Goal: Information Seeking & Learning: Learn about a topic

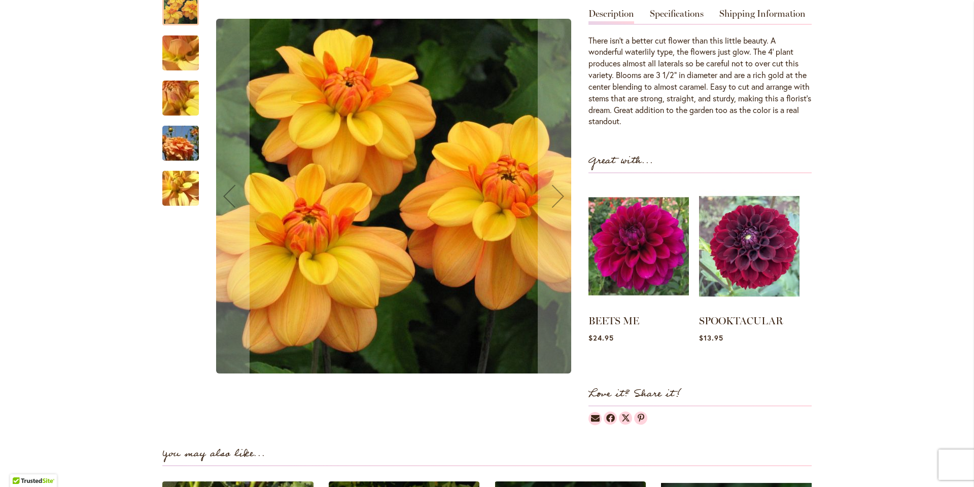
scroll to position [101, 0]
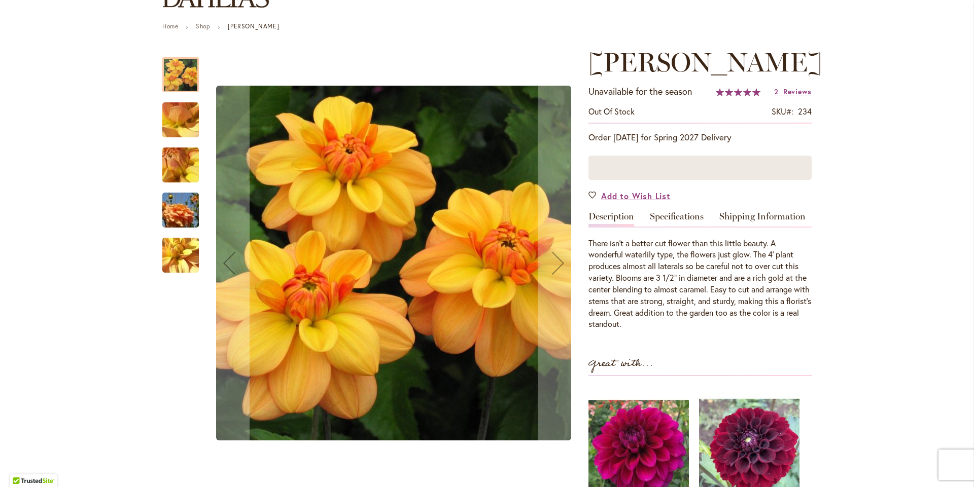
click at [178, 76] on div at bounding box center [180, 74] width 37 height 35
click at [174, 118] on img "Ginger Snap" at bounding box center [180, 120] width 73 height 55
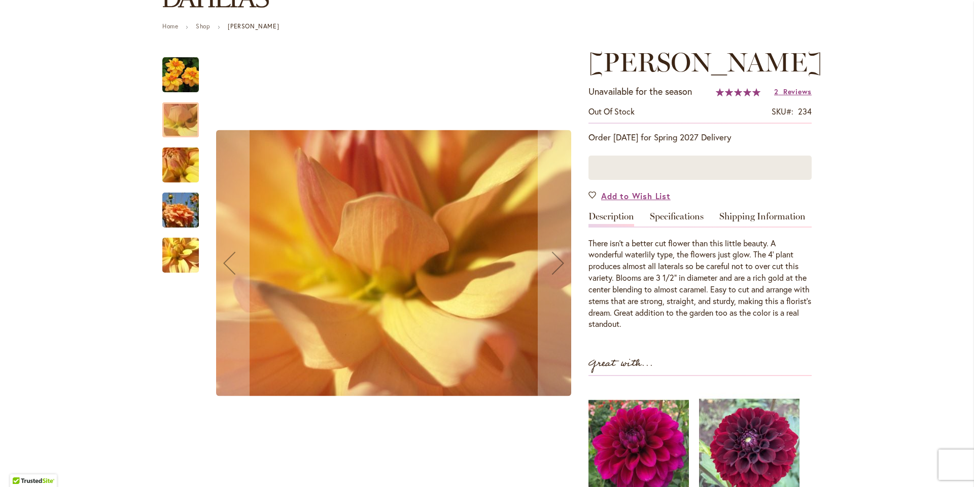
click at [163, 167] on img "Ginger Snap" at bounding box center [180, 165] width 73 height 55
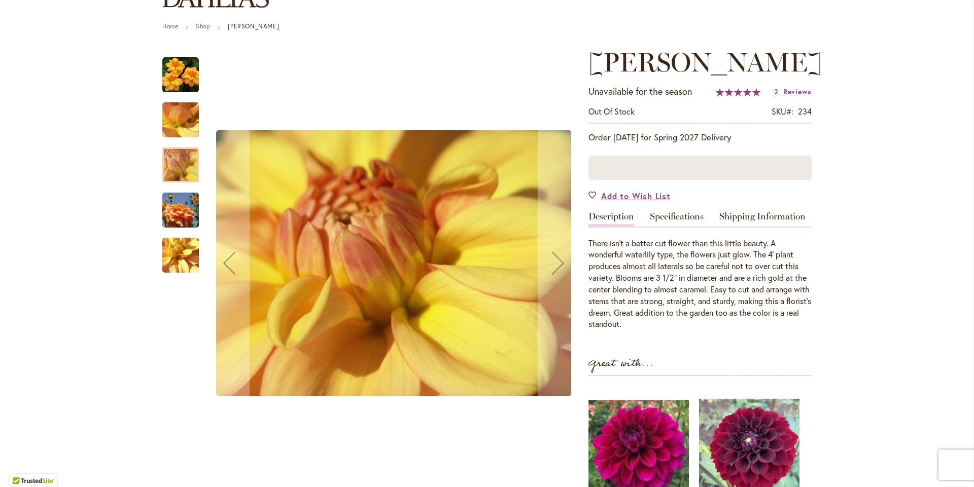
click at [170, 207] on img "Ginger Snap" at bounding box center [180, 210] width 73 height 49
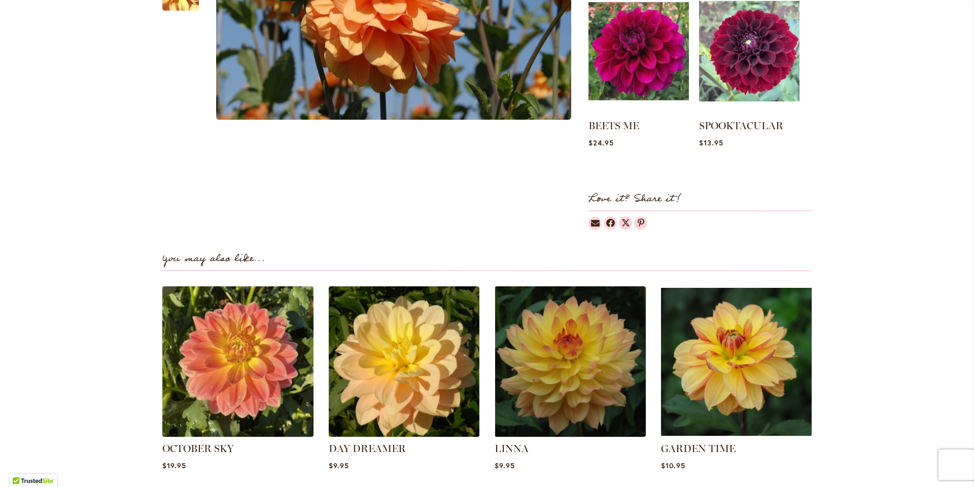
scroll to position [558, 0]
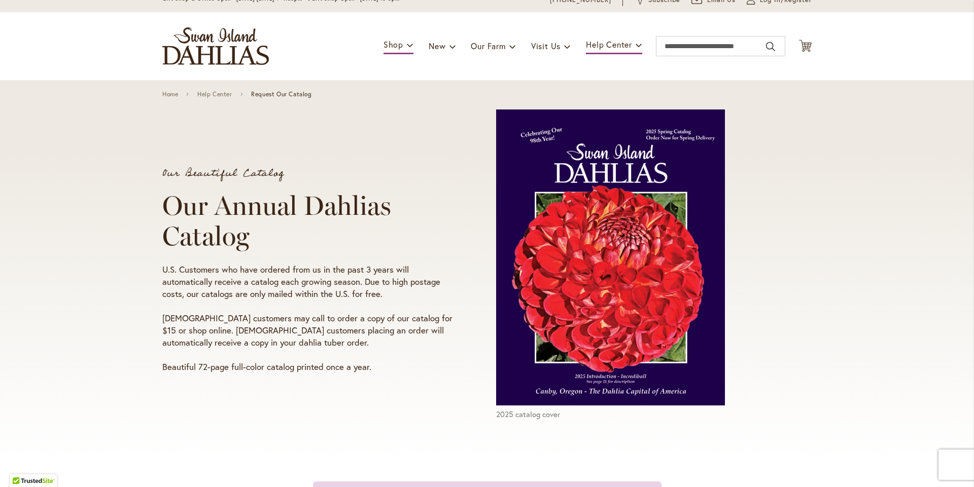
scroll to position [51, 0]
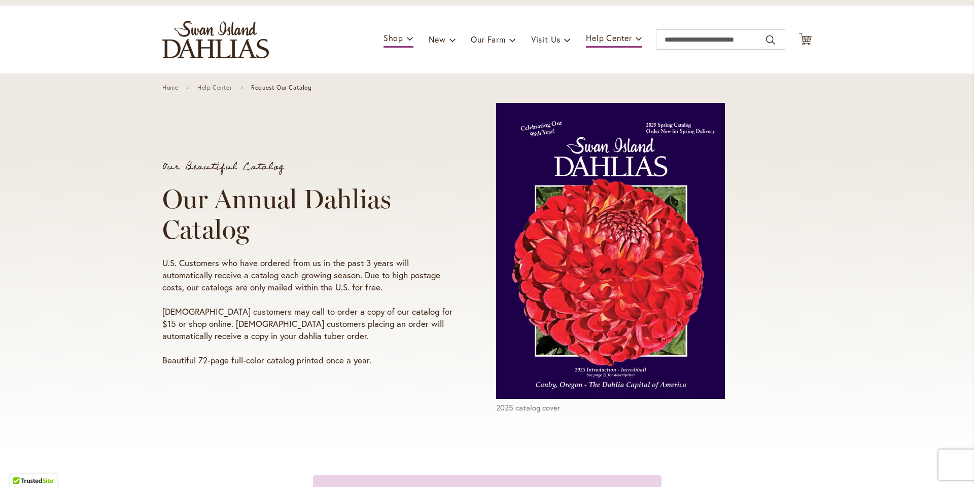
click at [643, 353] on img at bounding box center [610, 251] width 229 height 296
click at [531, 342] on img at bounding box center [610, 251] width 229 height 296
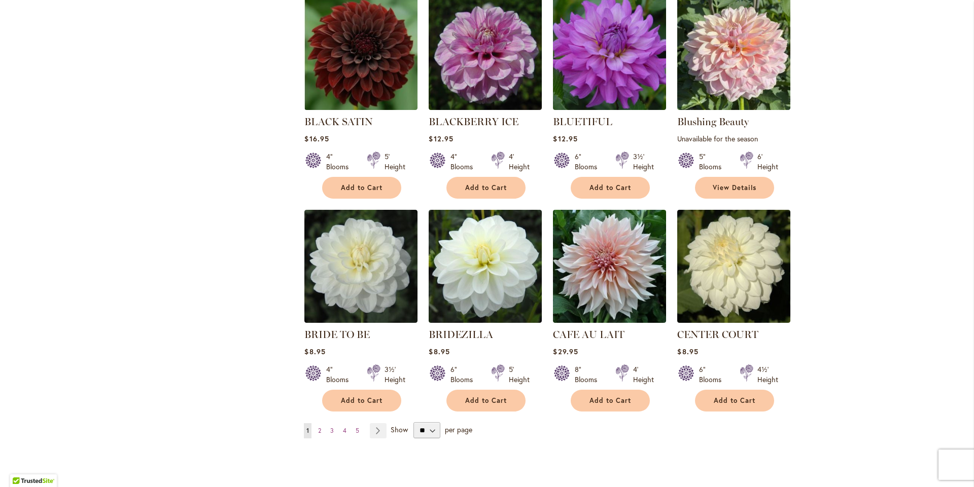
scroll to position [609, 0]
